Goal: Task Accomplishment & Management: Use online tool/utility

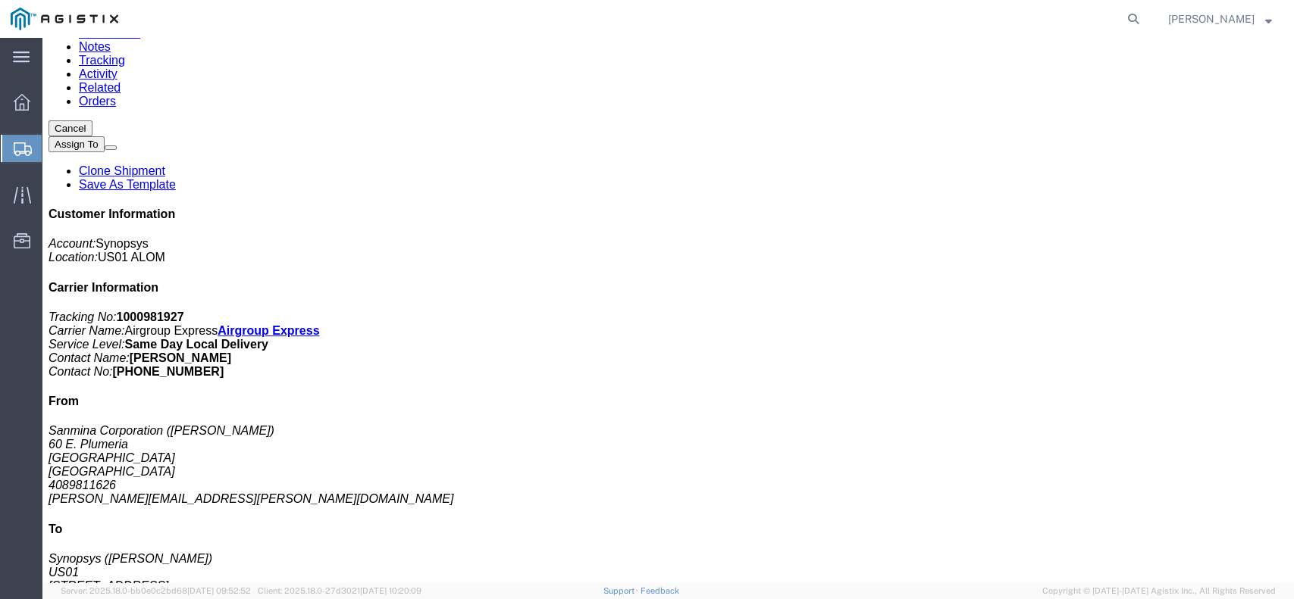
scroll to position [202, 0]
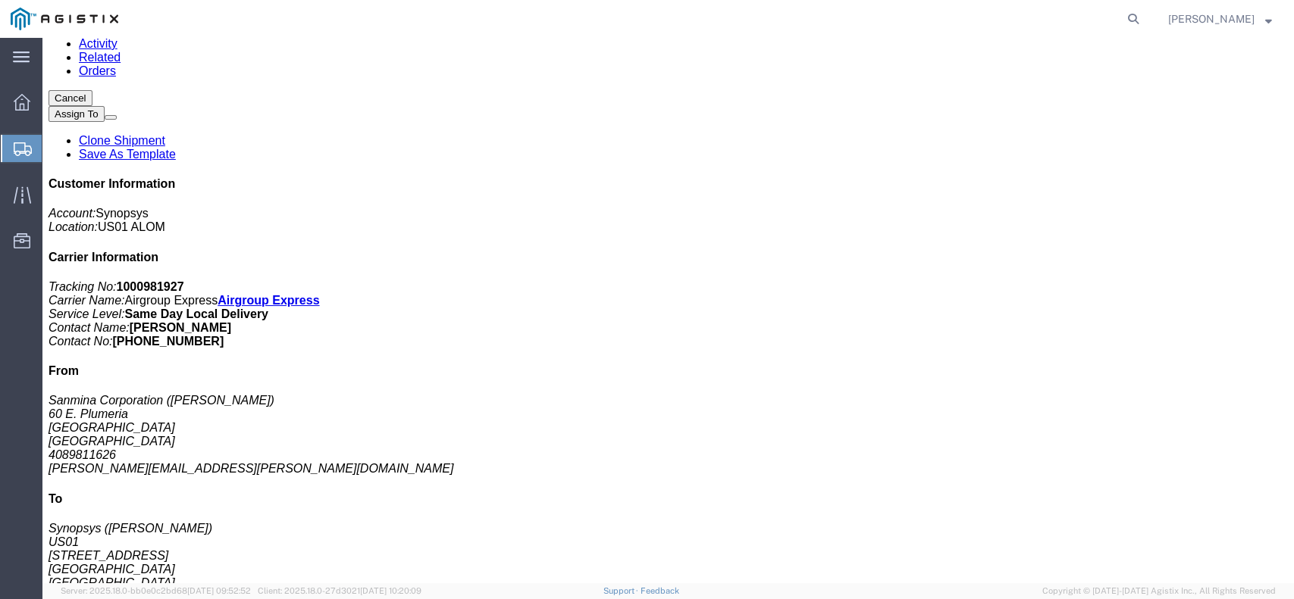
click at [0, 0] on span "Create from Template" at bounding box center [0, 0] width 0 height 0
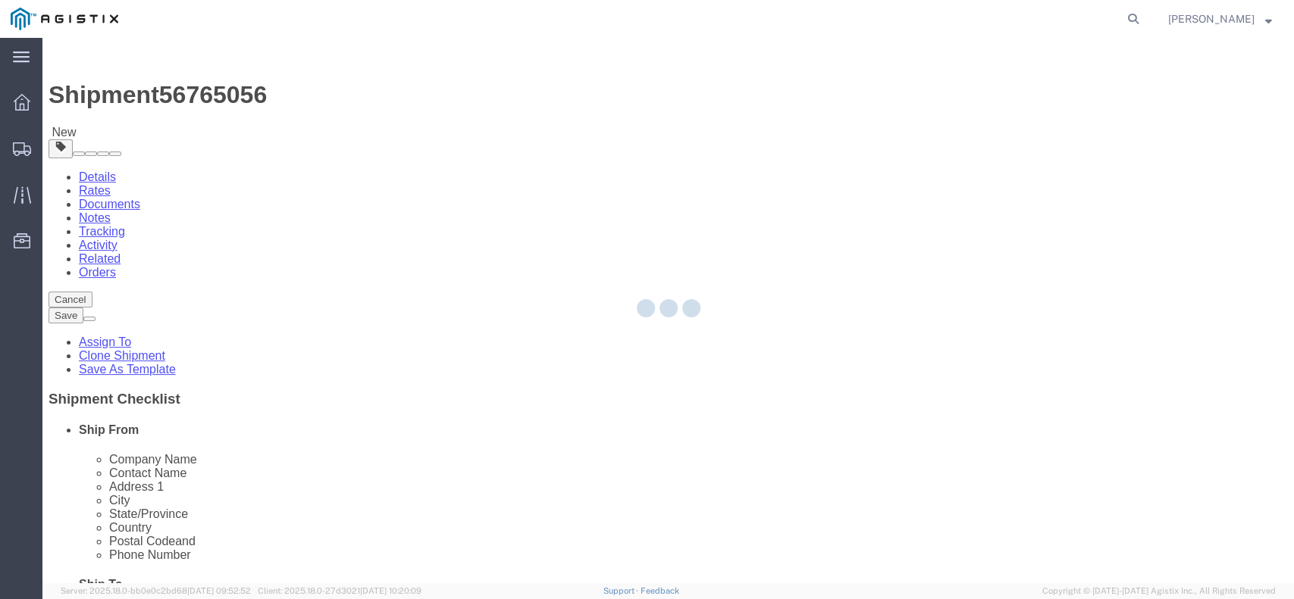
select select
select select "65511"
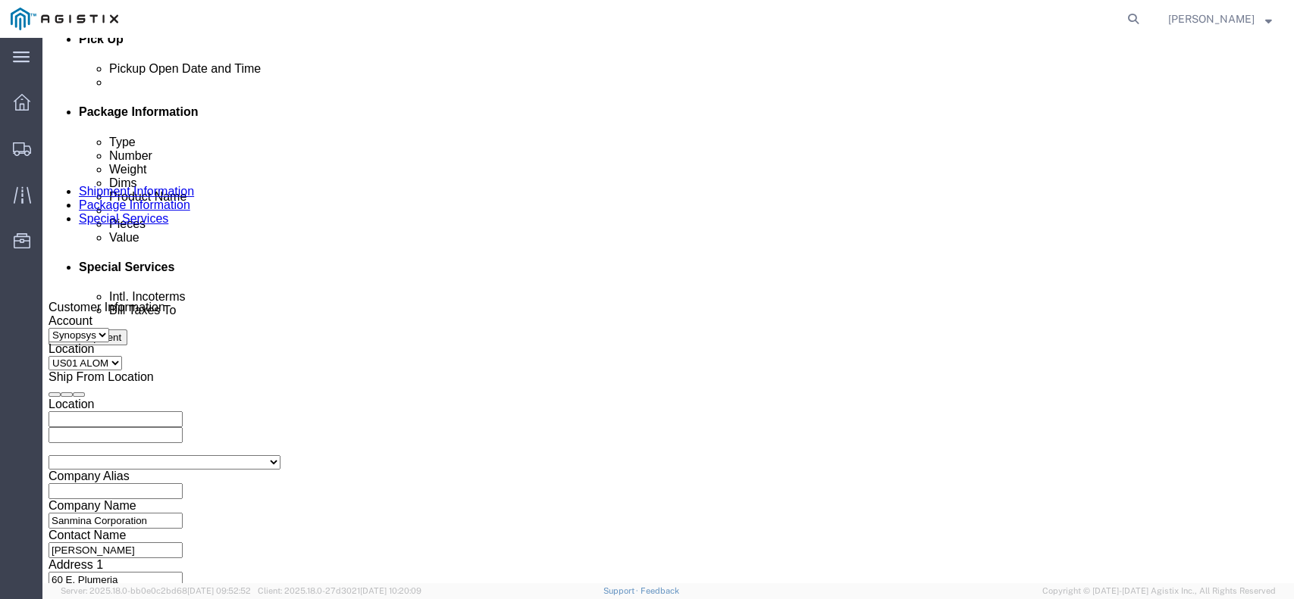
scroll to position [808, 0]
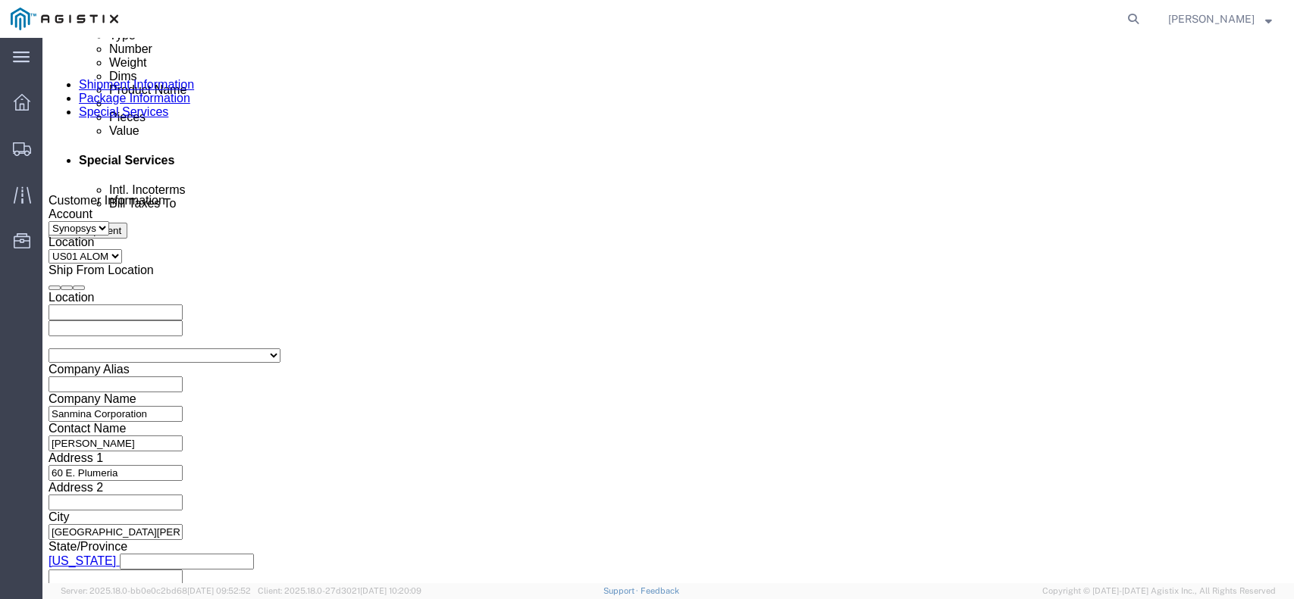
click icon "button"
drag, startPoint x: 527, startPoint y: 244, endPoint x: 459, endPoint y: 246, distance: 68.2
click div "Select Account Type Activity ID Airline Appointment Number ASN Batch Request # …"
click icon "button"
click button "Add reference"
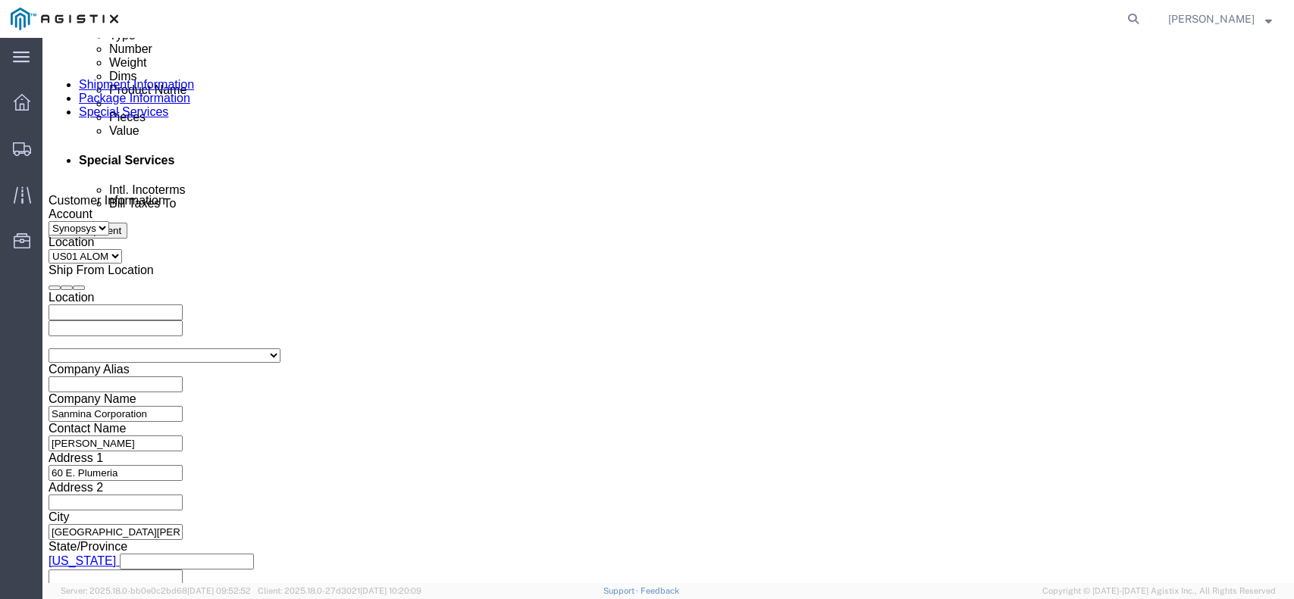
click select "Select Account Type Activity ID Airline Appointment Number ASN Batch Request # …"
select select "SERLNUM"
click select "Select Account Type Activity ID Airline Appointment Number ASN Batch Request # …"
click input "text"
paste input "C065329"
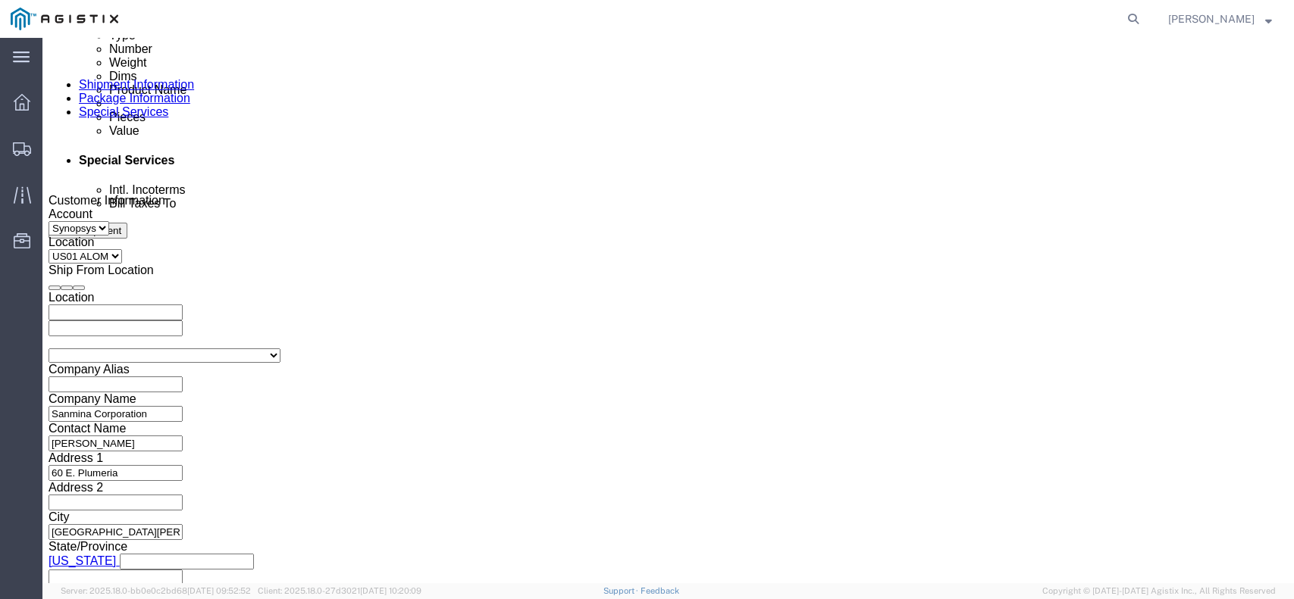
type input "C065329"
drag, startPoint x: 241, startPoint y: 249, endPoint x: 168, endPoint y: 250, distance: 72.8
click input "3000021380"
click div "Select Account Type Activity ID Airline Appointment Number ASN Batch Request # …"
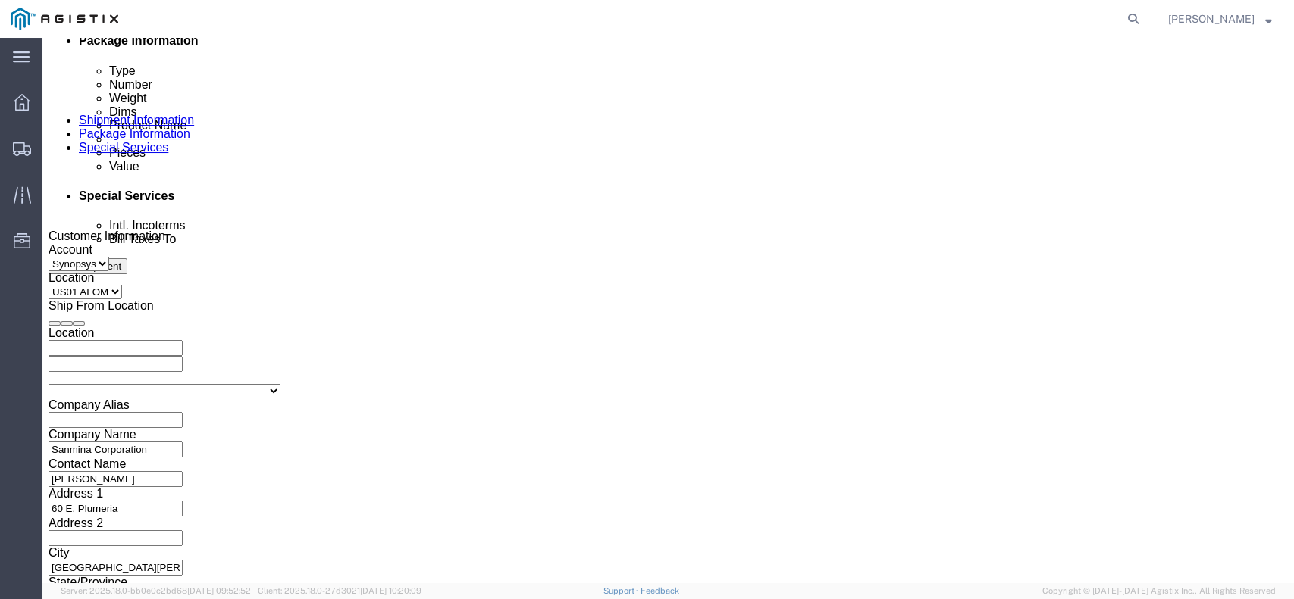
scroll to position [606, 0]
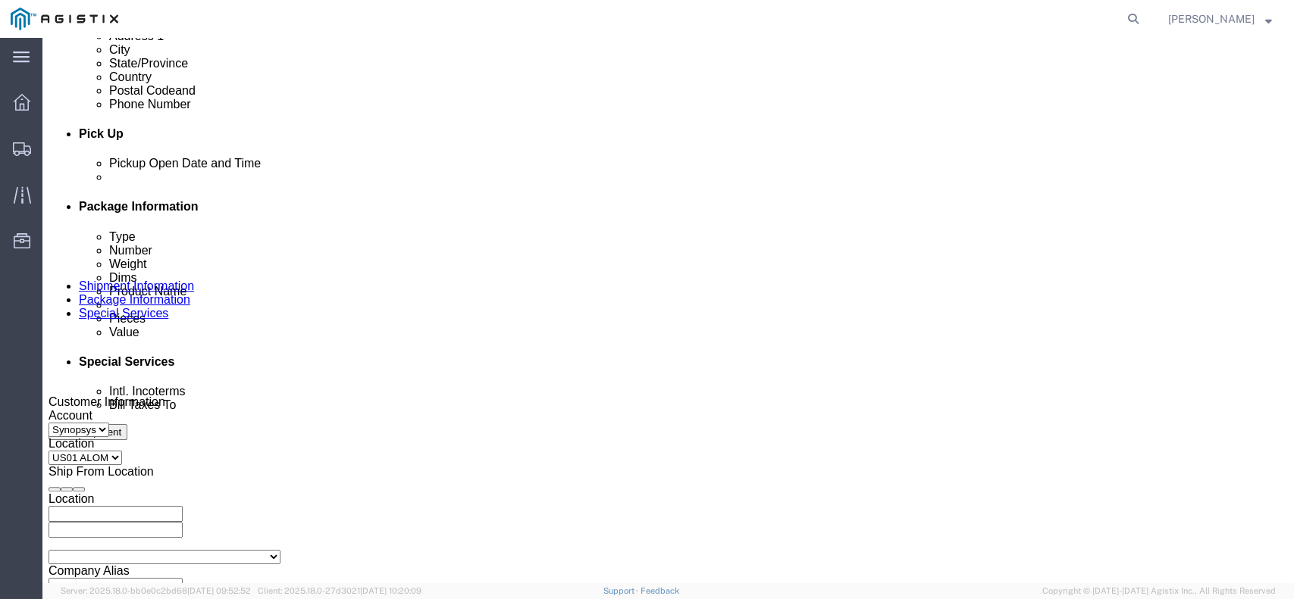
click icon
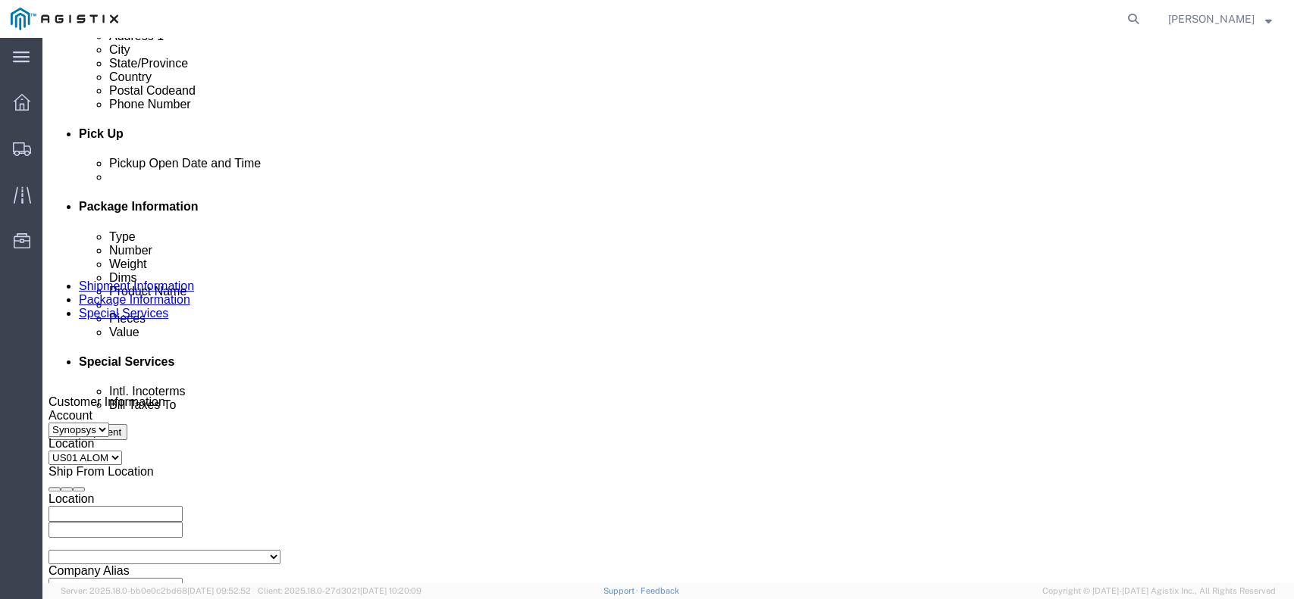
click div
click input "4:00 PM"
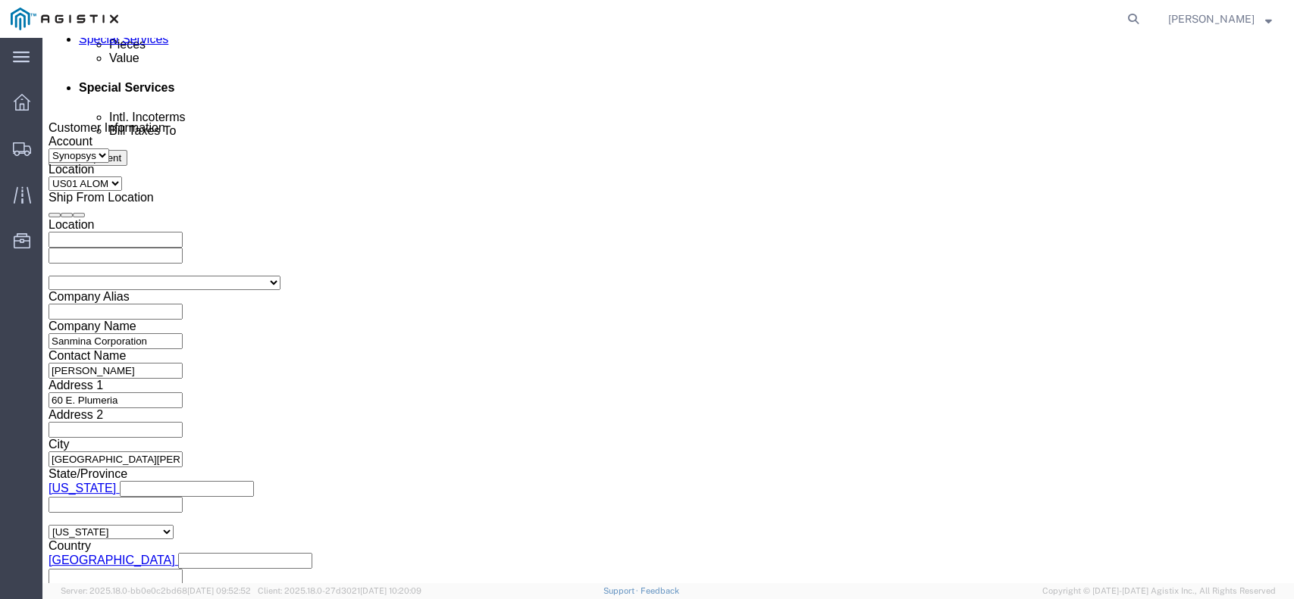
click input "2:02 PM"
type input "2:45 PM"
click button "Apply"
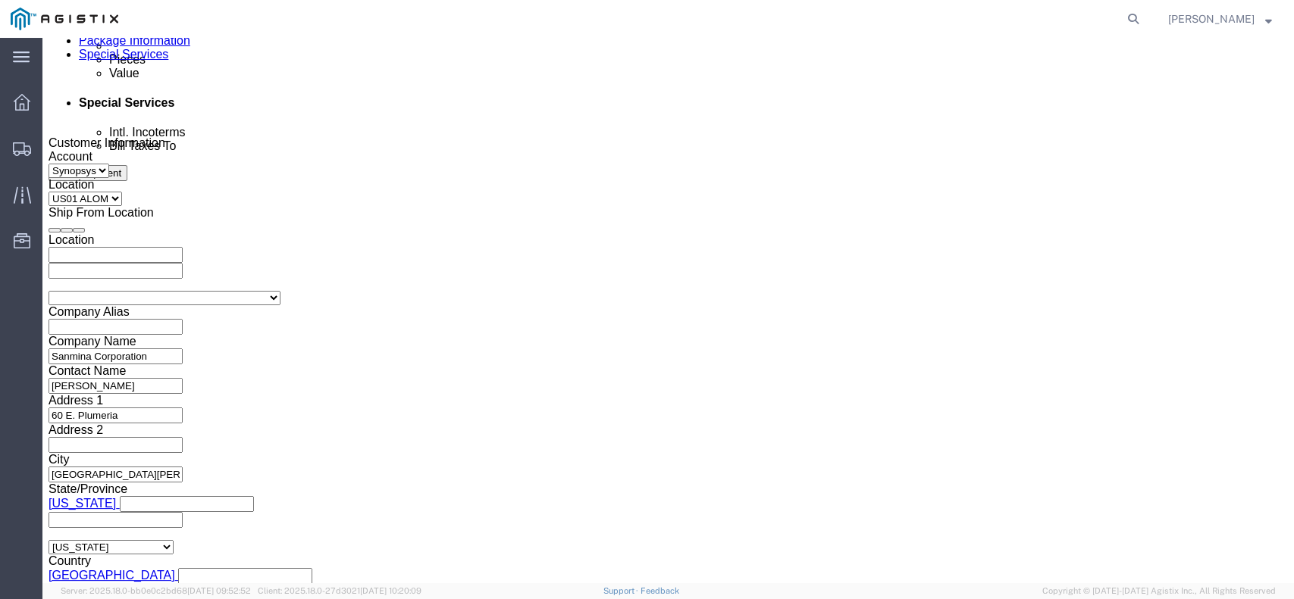
scroll to position [679, 0]
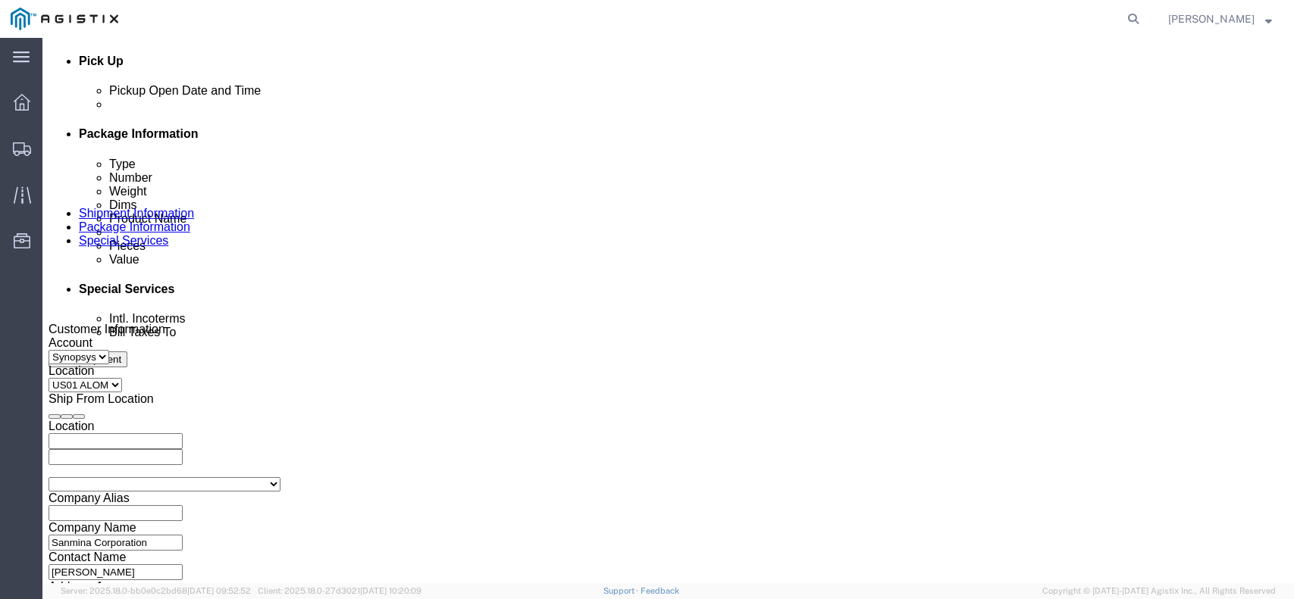
click div "Sep 09 2025 4:00 PM"
click div "Sep 09 2025 3:00 PM"
type input "2:40 PM"
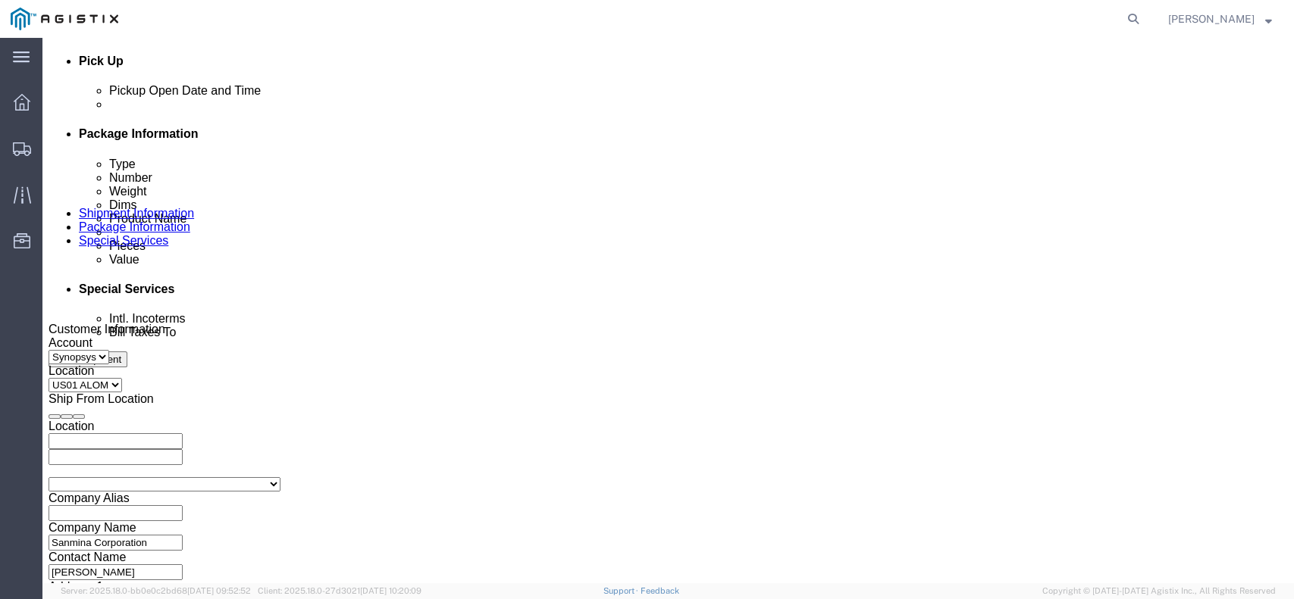
click button "Apply"
click div "Sep 09 2025 4:00 PM"
click icon
click div
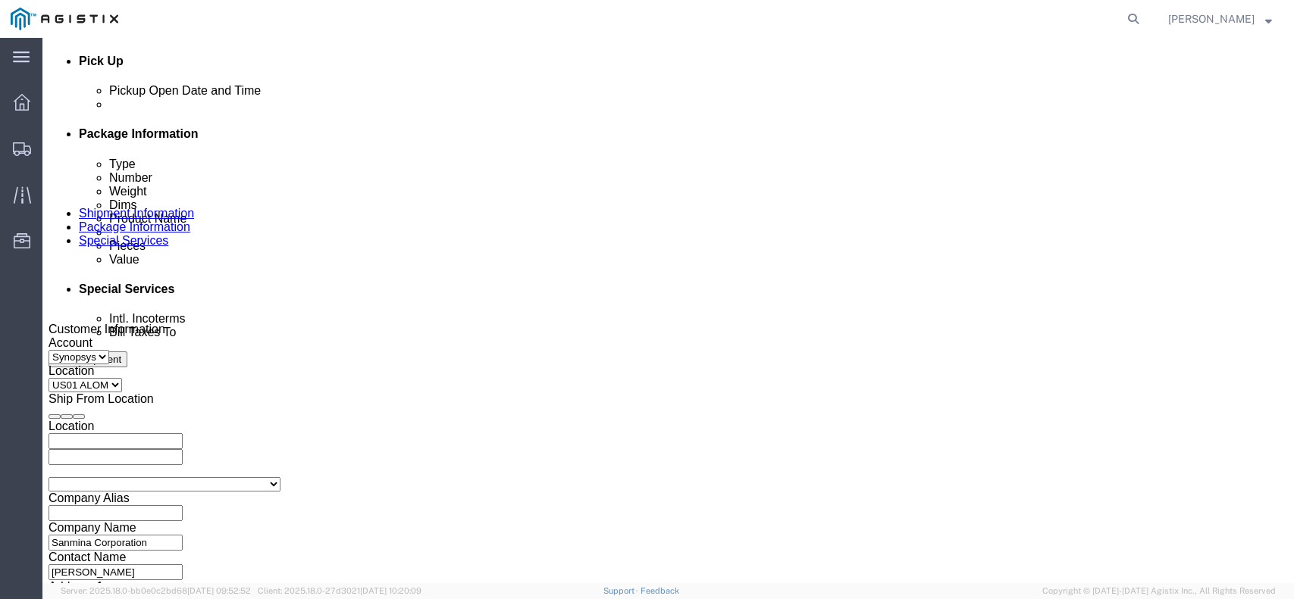
click div
type input "3:45 PM"
click button "Apply"
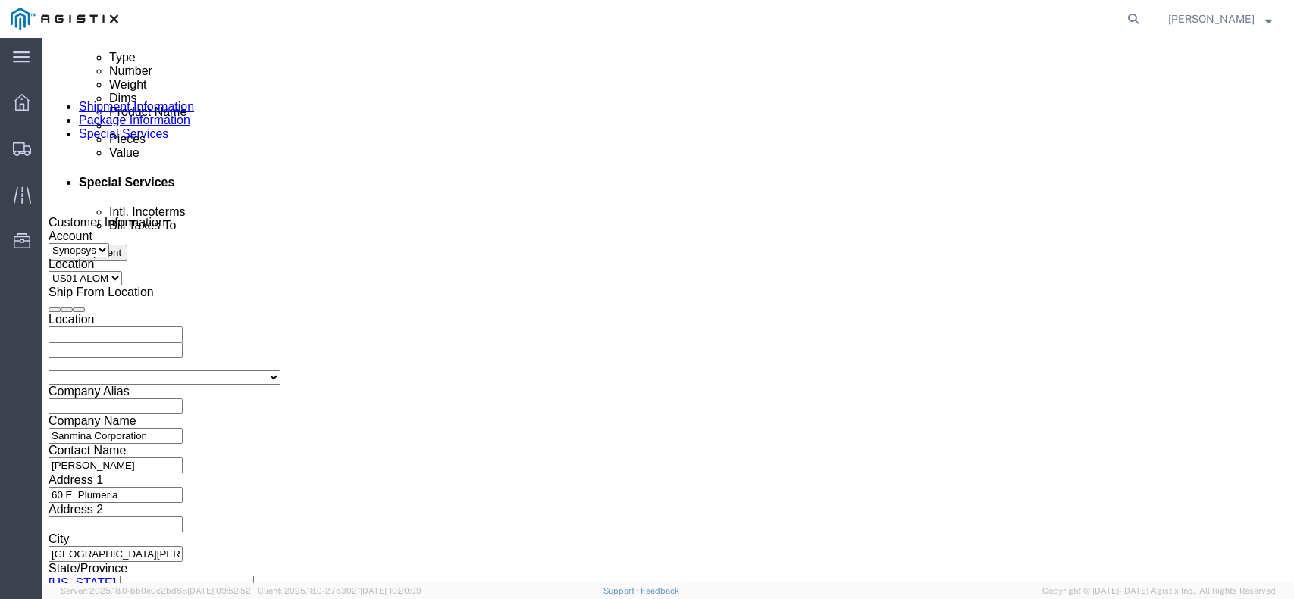
scroll to position [881, 0]
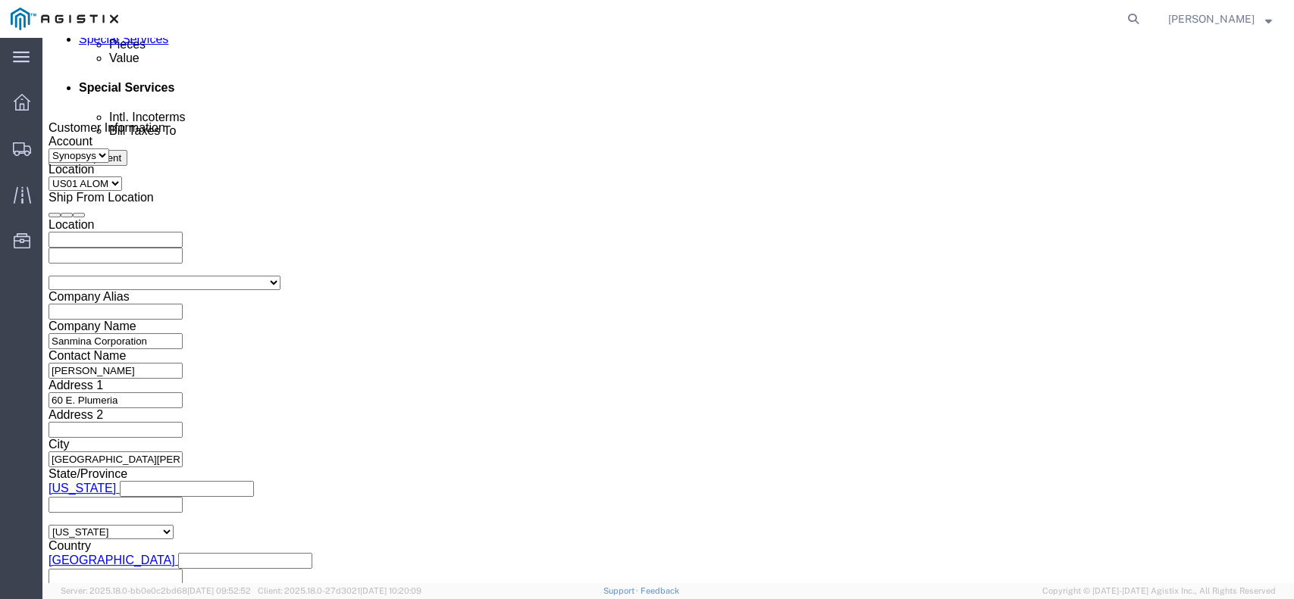
click button "Continue"
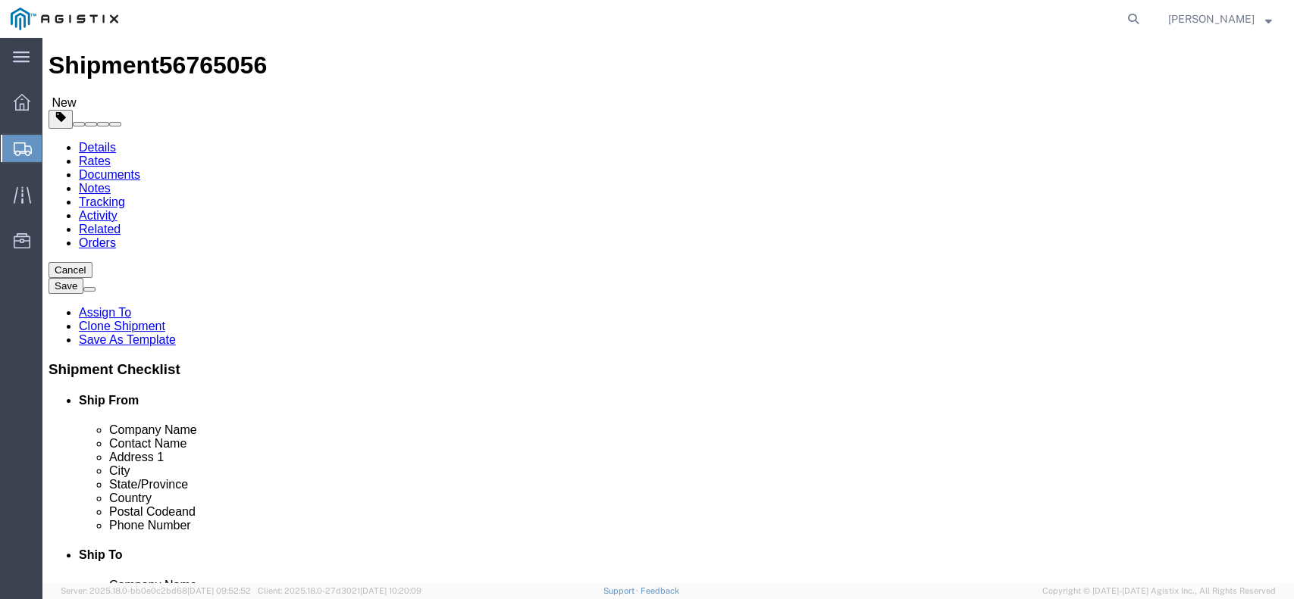
click dd "1.00 Each"
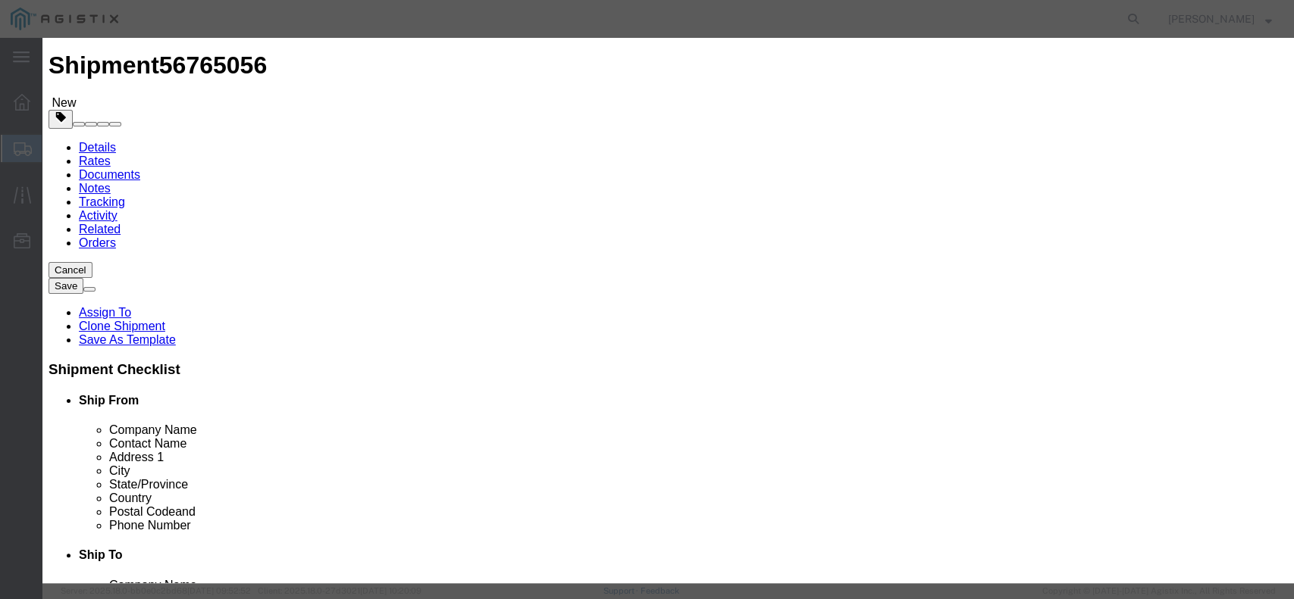
drag, startPoint x: 530, startPoint y: 359, endPoint x: 479, endPoint y: 364, distance: 51.0
click textarea "B12 SH100004916, S/N: C057991"
paste textarea "C065329"
type textarea "B12 SH100004916, S/N: C065329"
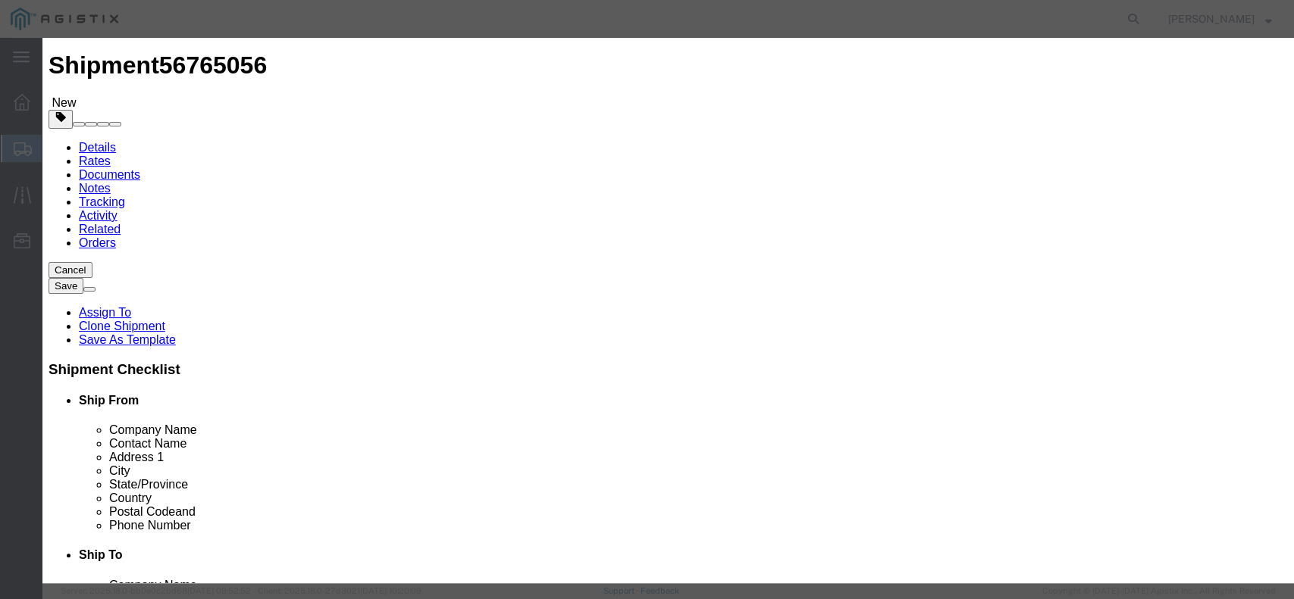
drag, startPoint x: 811, startPoint y: 217, endPoint x: 759, endPoint y: 218, distance: 52.3
click div "C057991"
paste input "65329"
type input "C065329"
click button "Save & Close"
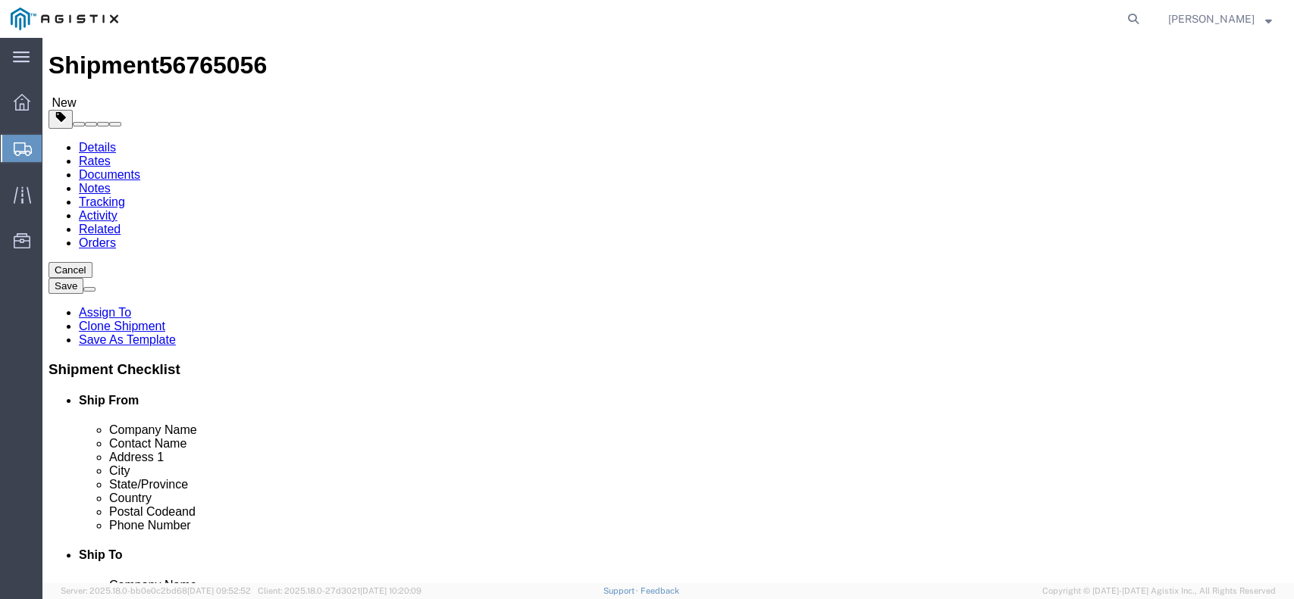
click dd "1.00 Each"
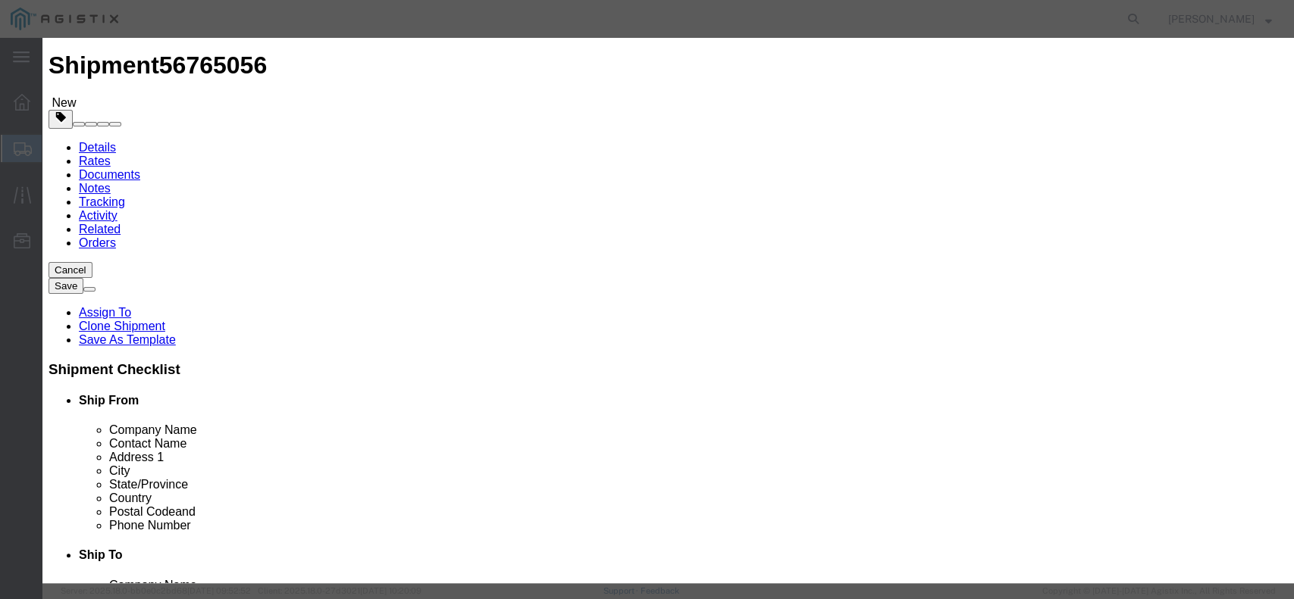
click textarea "B12 - SH100004916"
paste textarea "PO# 3000021380"
type textarea "B12 - SH100004916 , PO# 3000021380"
click button "Save & Close"
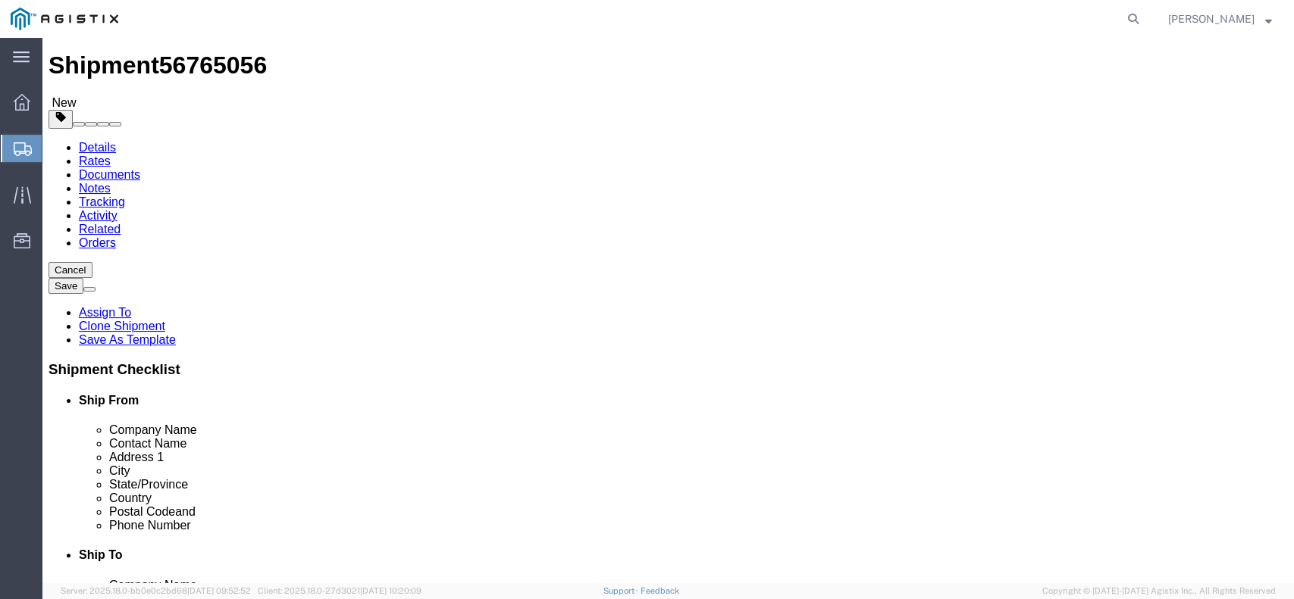
click button "Rate Shipment"
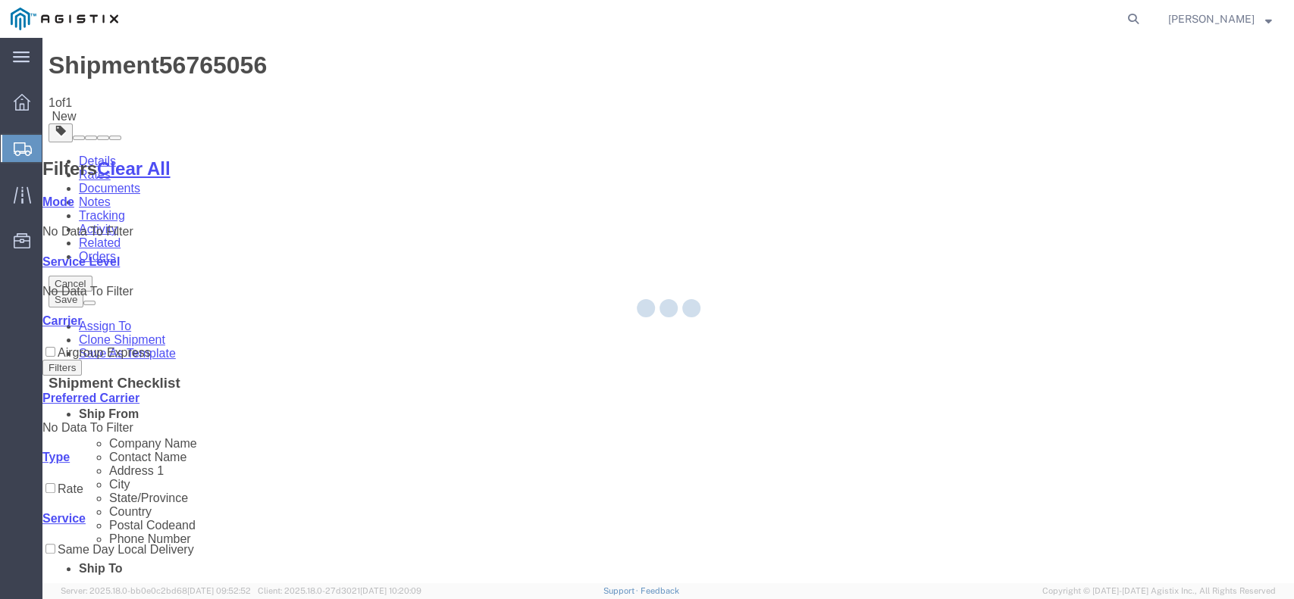
scroll to position [0, 0]
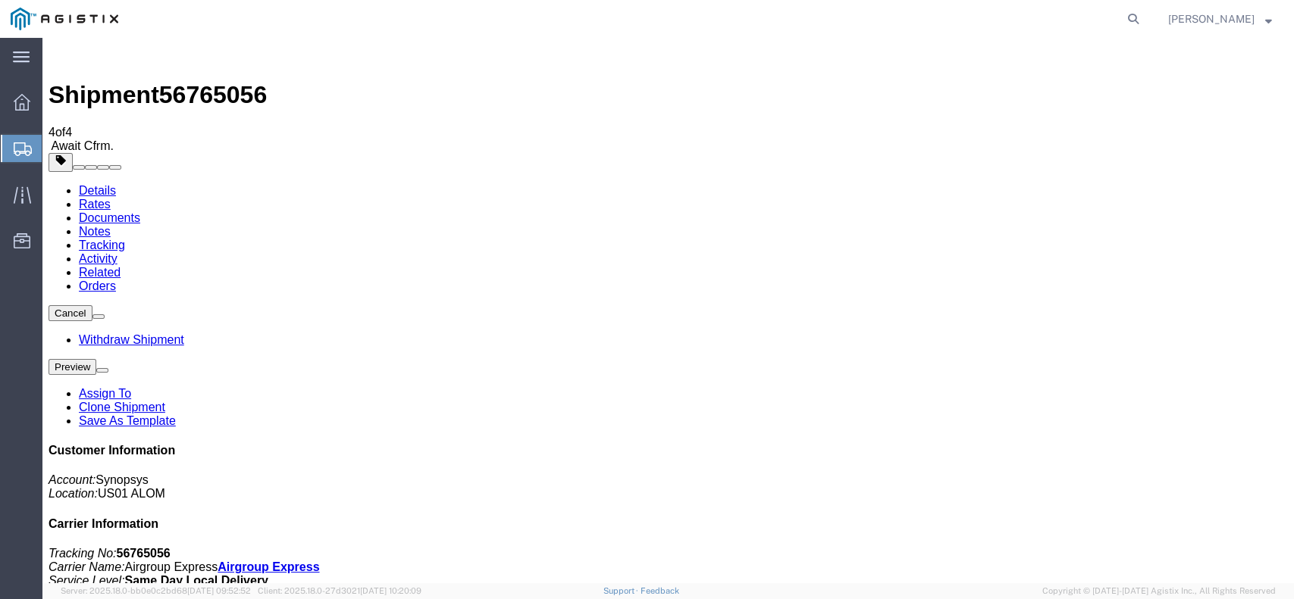
drag, startPoint x: 247, startPoint y: 59, endPoint x: 170, endPoint y: 59, distance: 77.3
click at [170, 81] on span "56765056" at bounding box center [213, 94] width 108 height 27
copy span "56765056"
click at [250, 55] on div "Shipment 56765056 4 of 4 Await Cfrm." at bounding box center [668, 98] width 1239 height 109
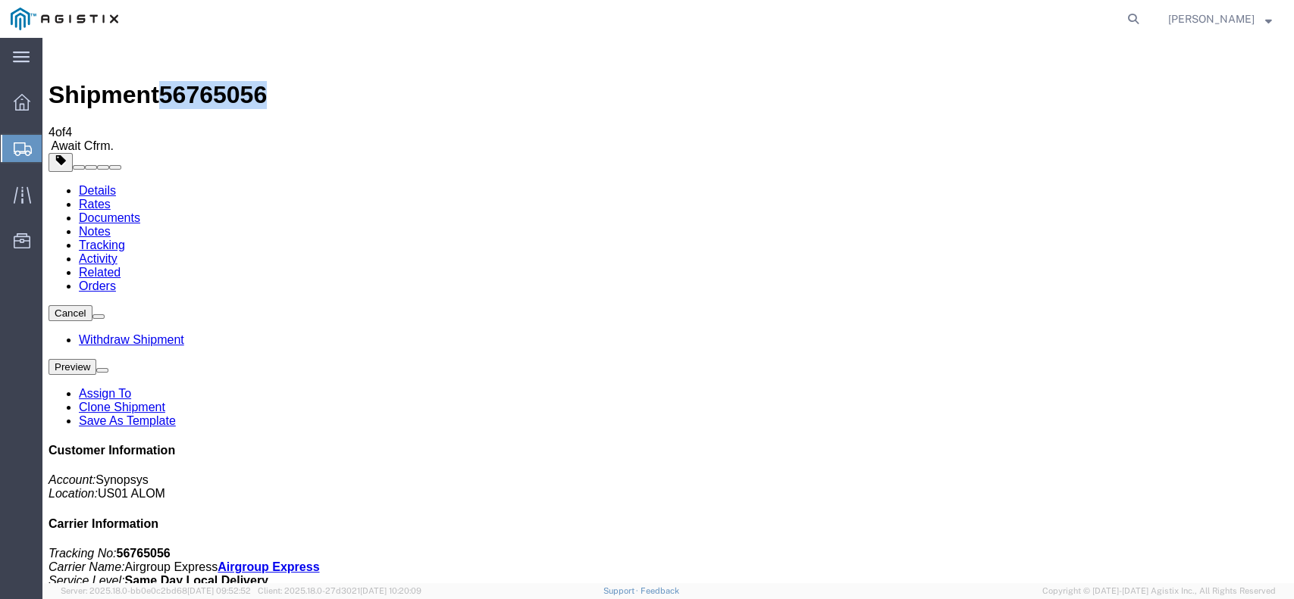
drag, startPoint x: 249, startPoint y: 56, endPoint x: 170, endPoint y: 52, distance: 79.7
click at [170, 81] on span "56765056" at bounding box center [213, 94] width 108 height 27
copy span "56765056"
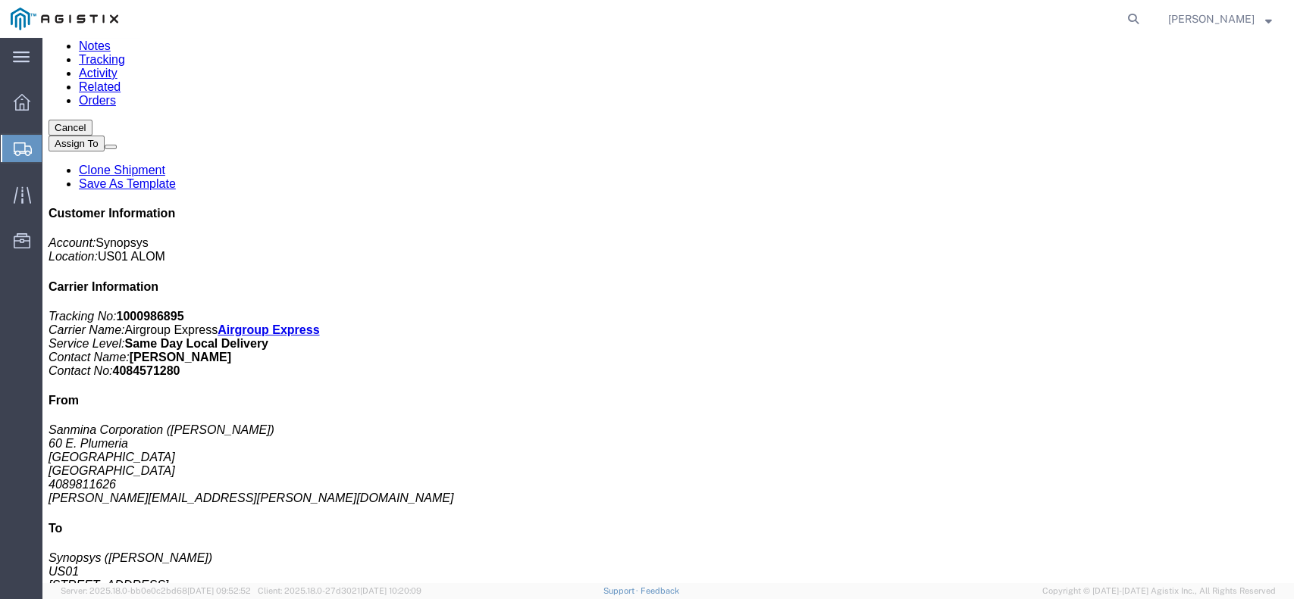
scroll to position [101, 0]
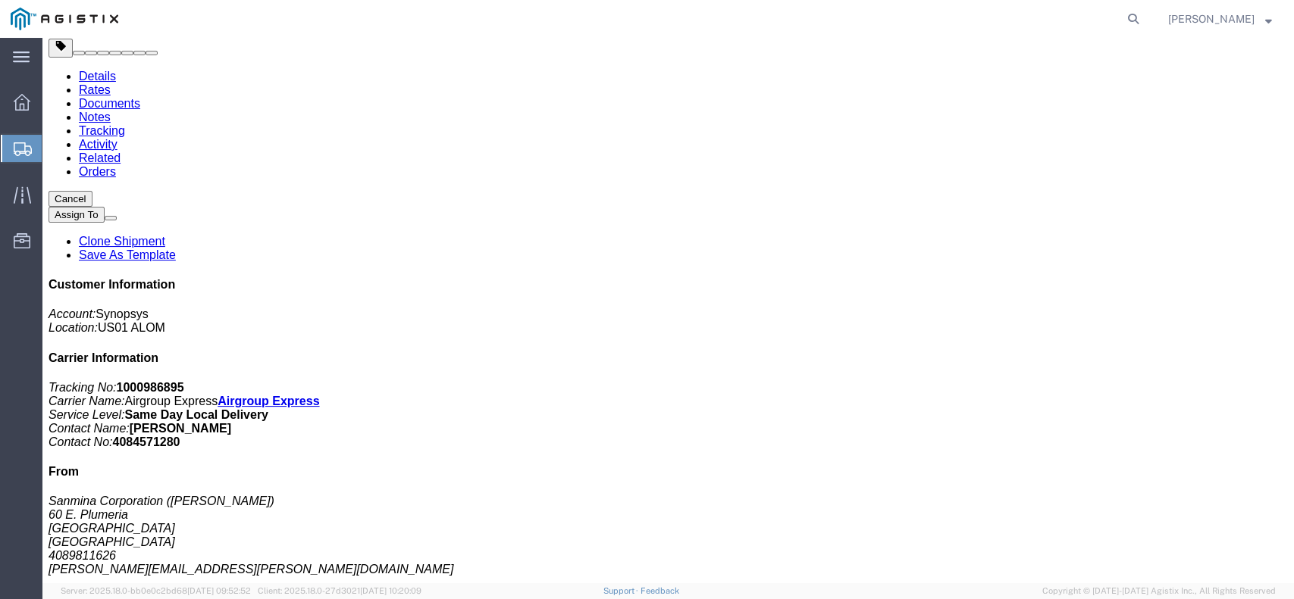
click link "Documents"
